Goal: Information Seeking & Learning: Learn about a topic

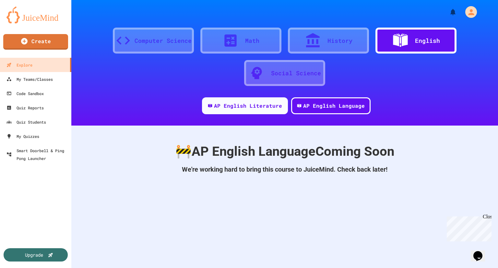
click at [388, 39] on div "English" at bounding box center [415, 41] width 81 height 26
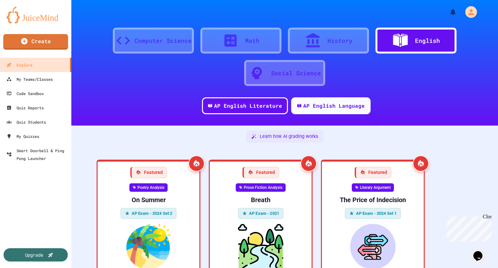
click at [423, 107] on div "AP English Literature AP English Language" at bounding box center [284, 108] width 426 height 22
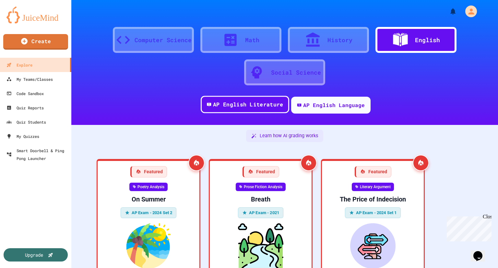
click at [241, 98] on div "AP English Literature" at bounding box center [245, 104] width 88 height 17
click at [326, 103] on div "AP English Language" at bounding box center [334, 104] width 64 height 8
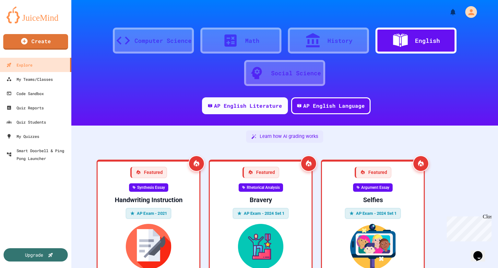
click at [237, 104] on div "AP English Literature" at bounding box center [248, 105] width 70 height 8
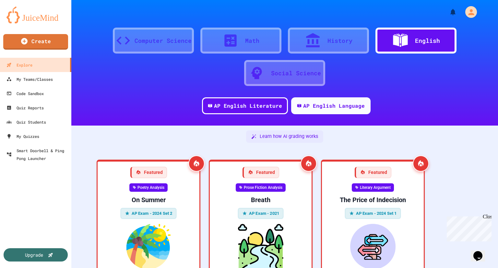
click at [126, 117] on div "AP English Literature AP English Language" at bounding box center [284, 108] width 426 height 22
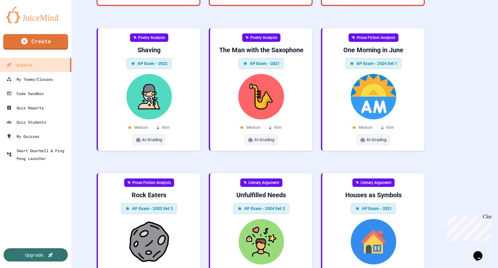
scroll to position [344, 0]
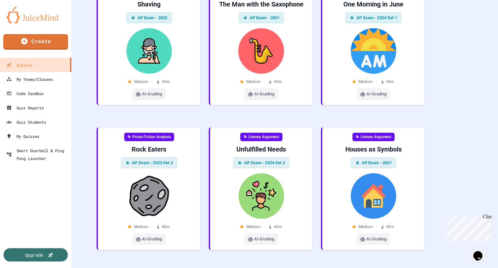
click at [87, 114] on div "Learn how AI grading works Featured Poetry Analysis On Summer AP Exam - 2024 Se…" at bounding box center [284, 26] width 426 height 483
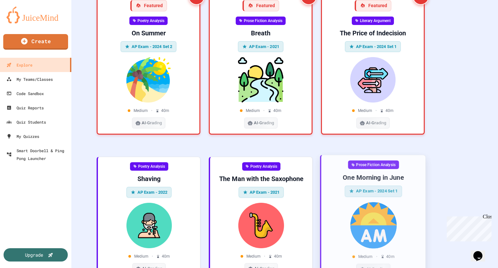
scroll to position [167, 0]
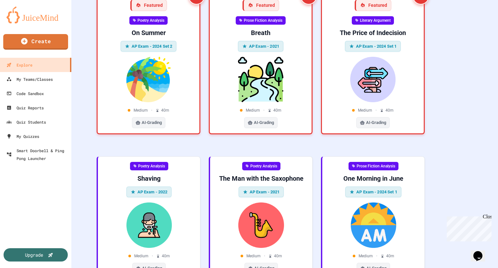
click at [449, 113] on div "Featured Poetry Analysis On Summer AP Exam - 2024 Set 2 Medium • 40 m AI-Gradin…" at bounding box center [284, 210] width 391 height 447
